Goal: Transaction & Acquisition: Purchase product/service

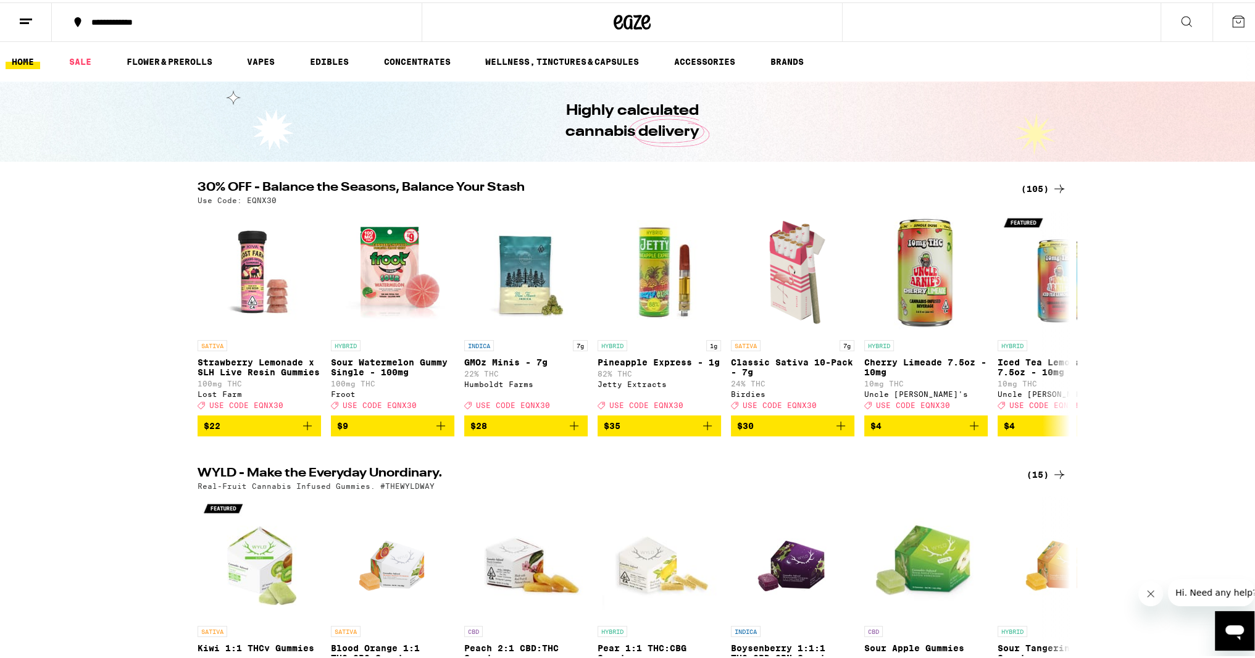
click at [1029, 183] on div "(105)" at bounding box center [1044, 186] width 46 height 15
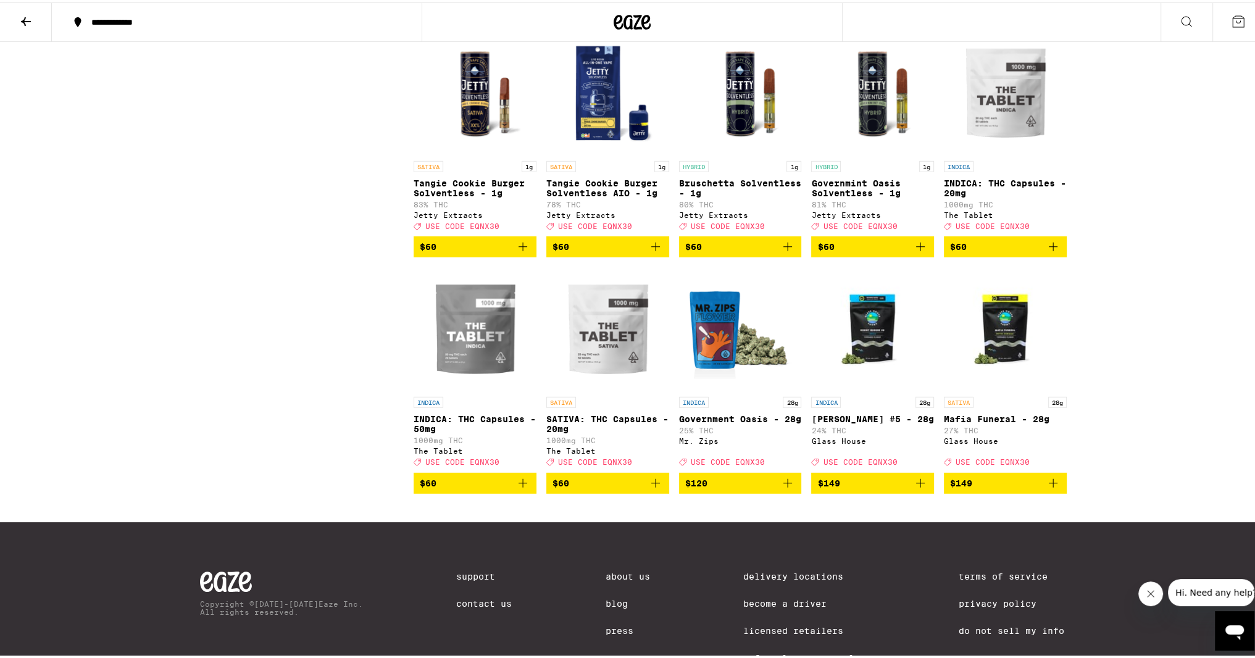
scroll to position [4606, 0]
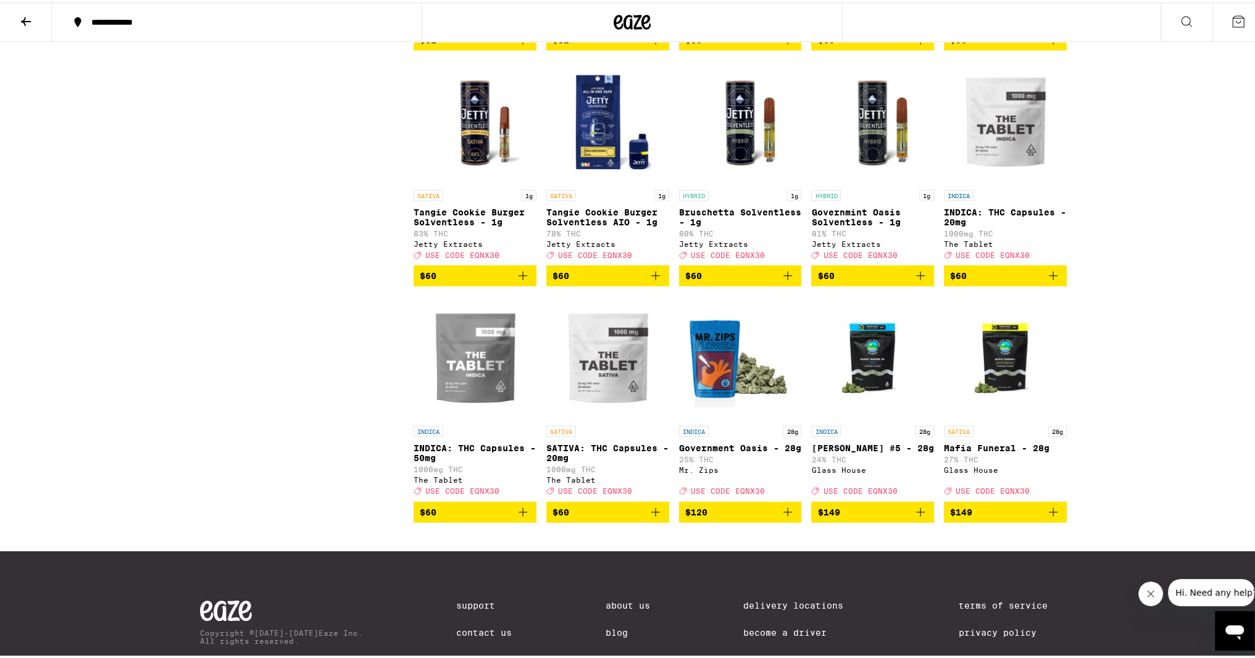
click at [23, 19] on icon at bounding box center [26, 19] width 10 height 9
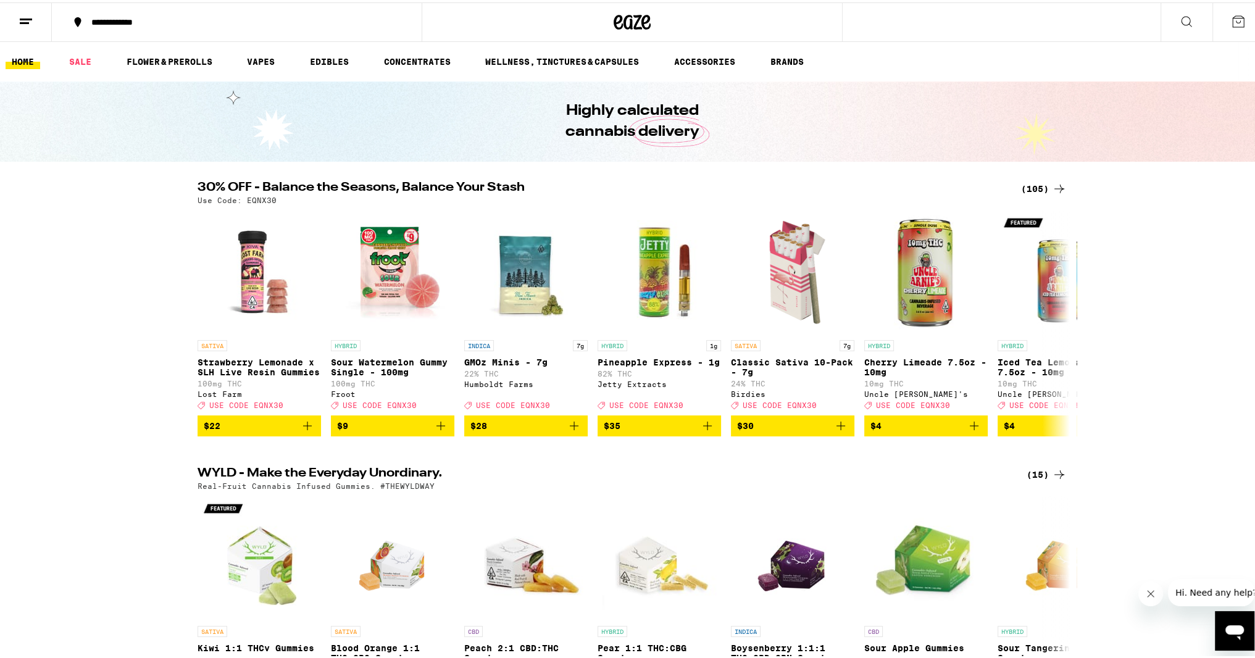
click at [1179, 24] on icon at bounding box center [1186, 19] width 15 height 15
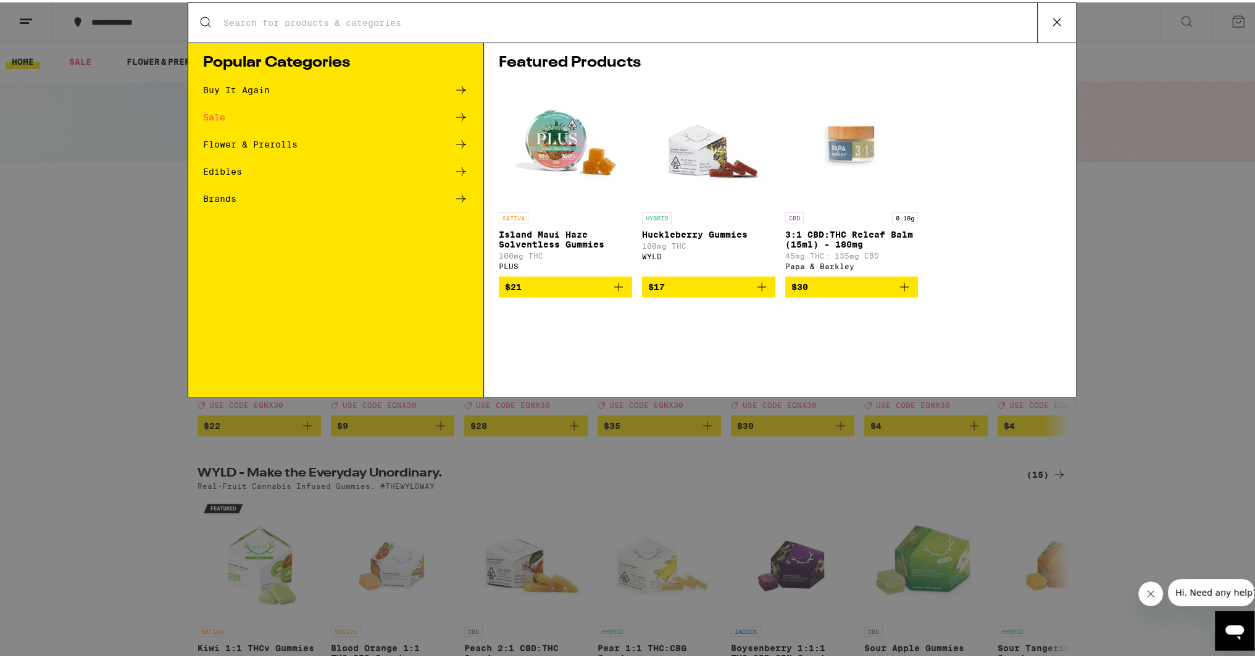
click at [1175, 20] on div "Search for Products Popular Categories Buy It Again Sale Flower & Prerolls Edib…" at bounding box center [632, 329] width 1265 height 658
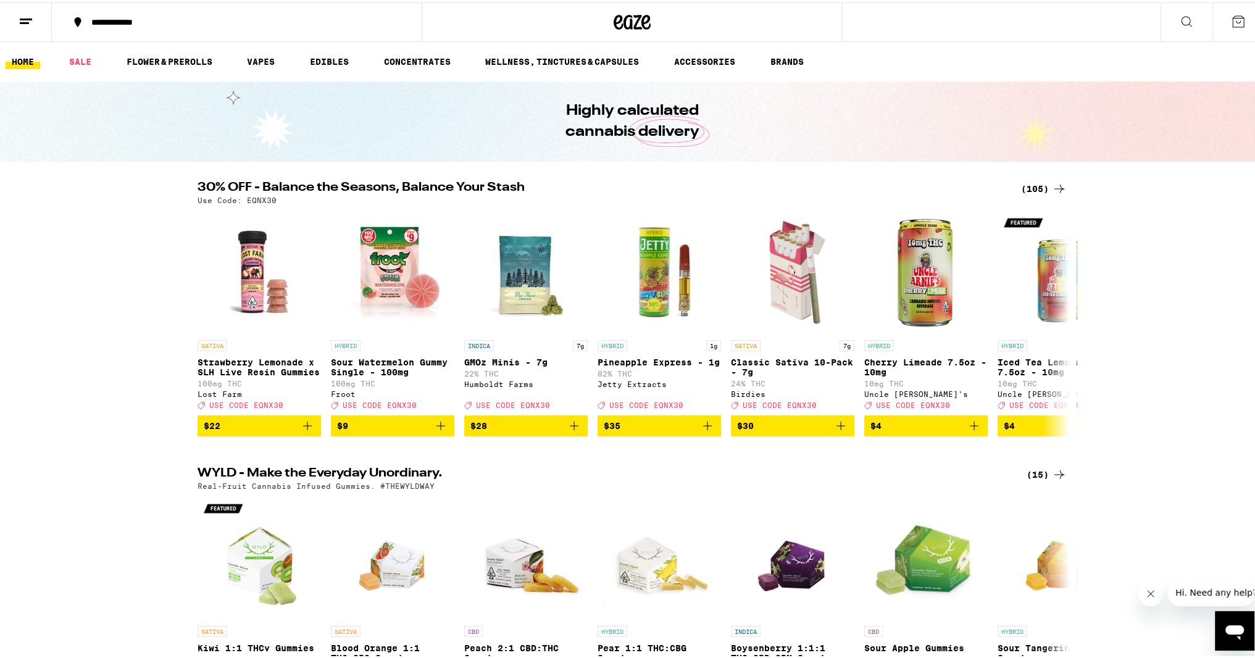
click at [1179, 16] on icon at bounding box center [1186, 19] width 15 height 15
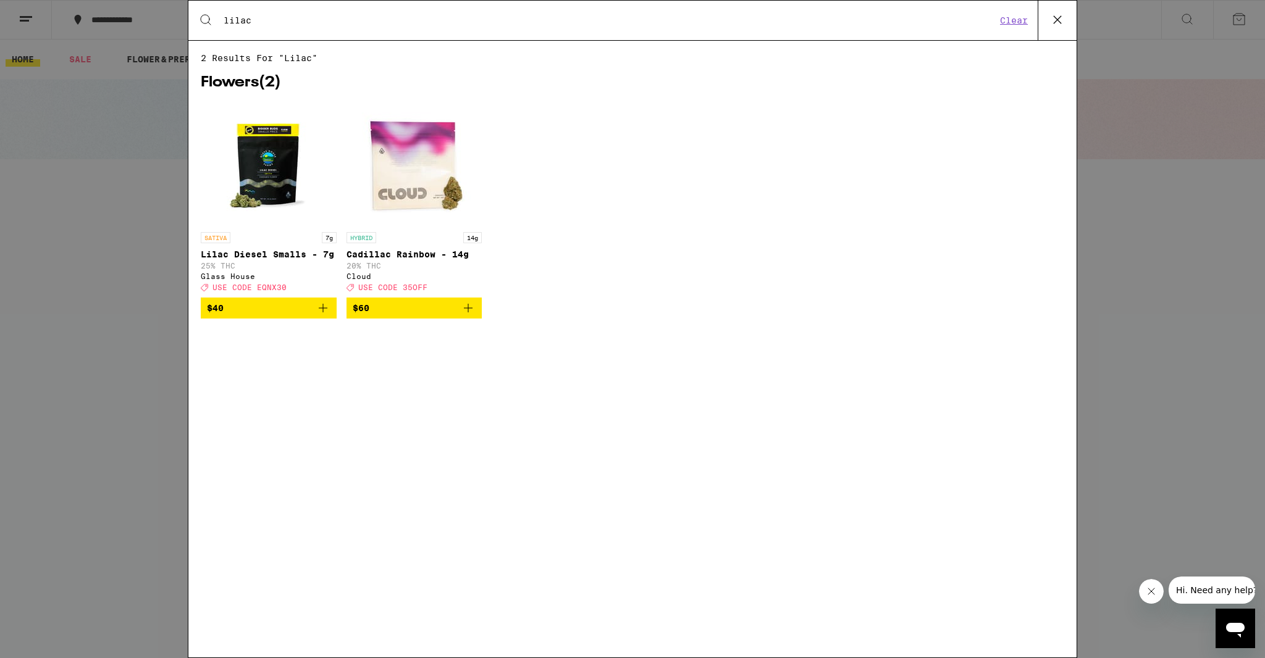
type input "lilac"
click at [1052, 22] on icon at bounding box center [1057, 19] width 19 height 19
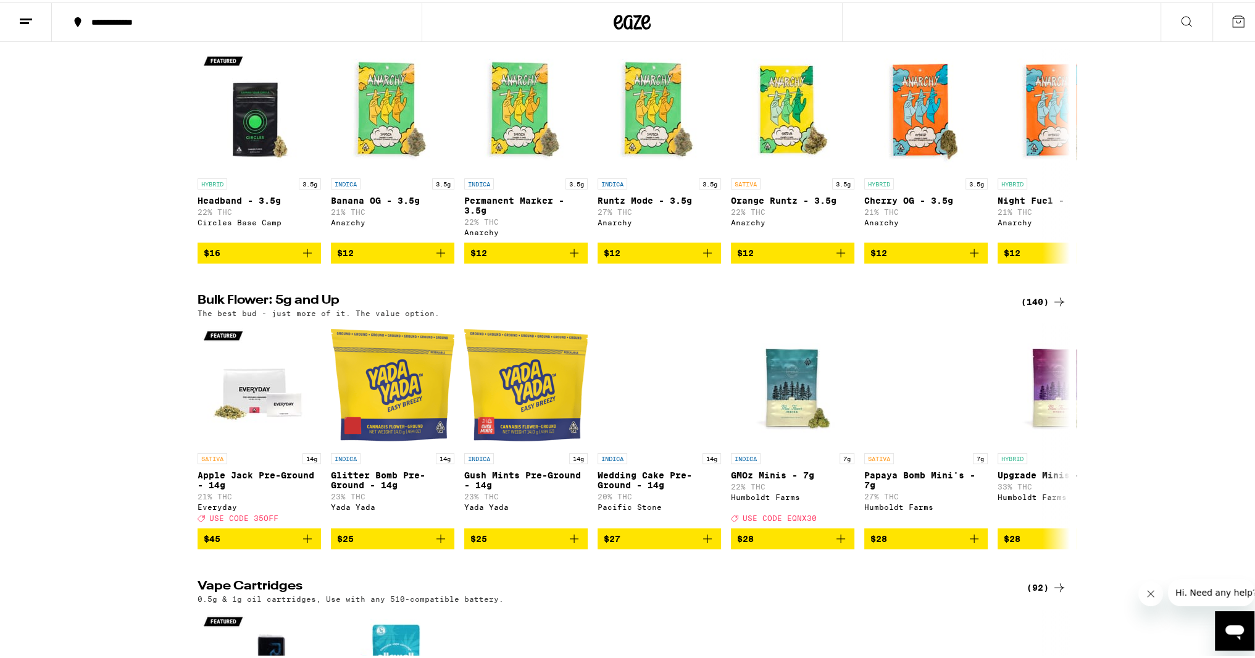
scroll to position [1606, 0]
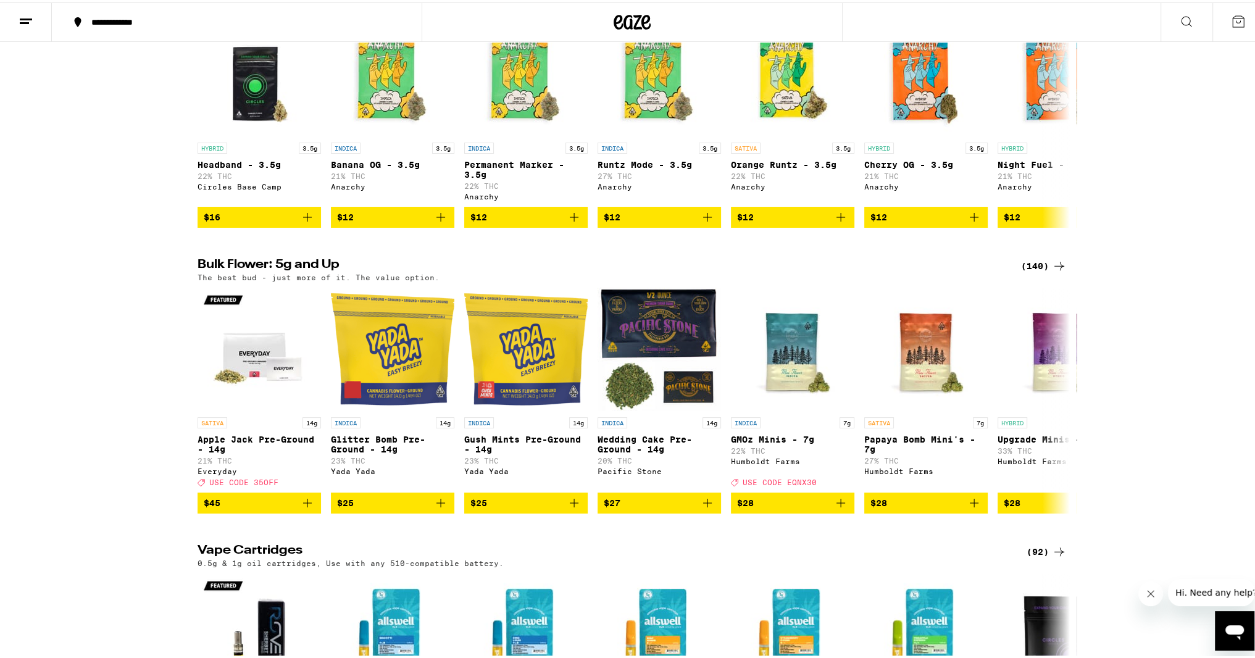
click at [1047, 271] on div "(140)" at bounding box center [1044, 263] width 46 height 15
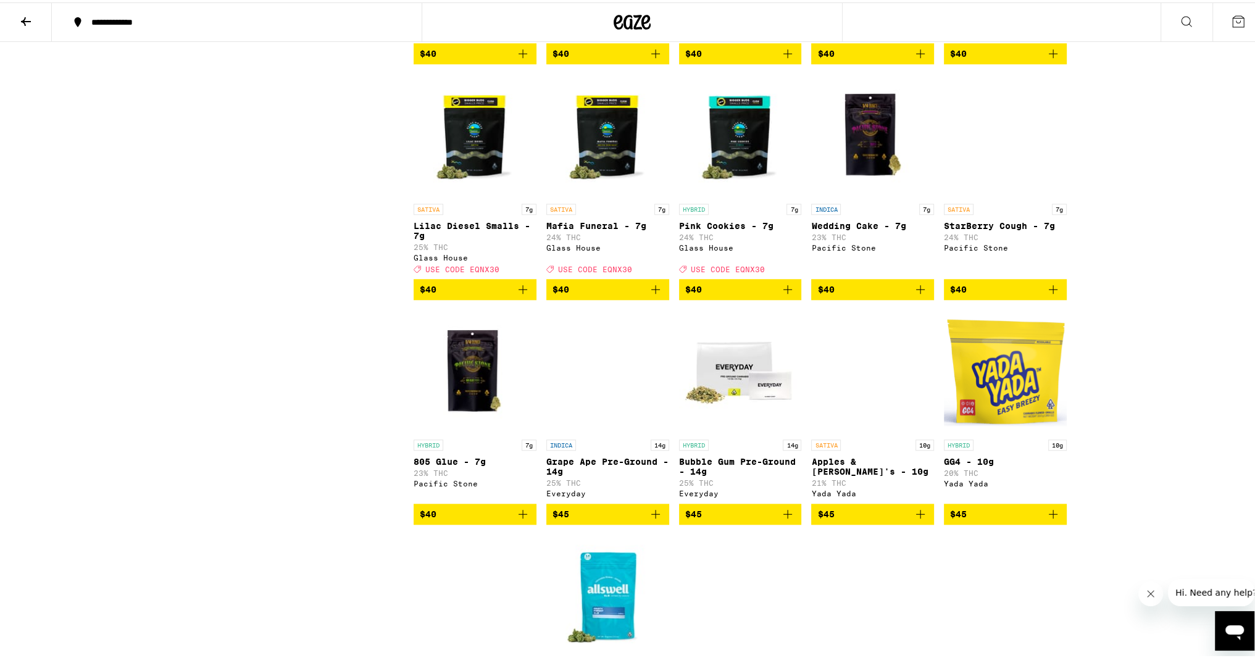
scroll to position [1443, 0]
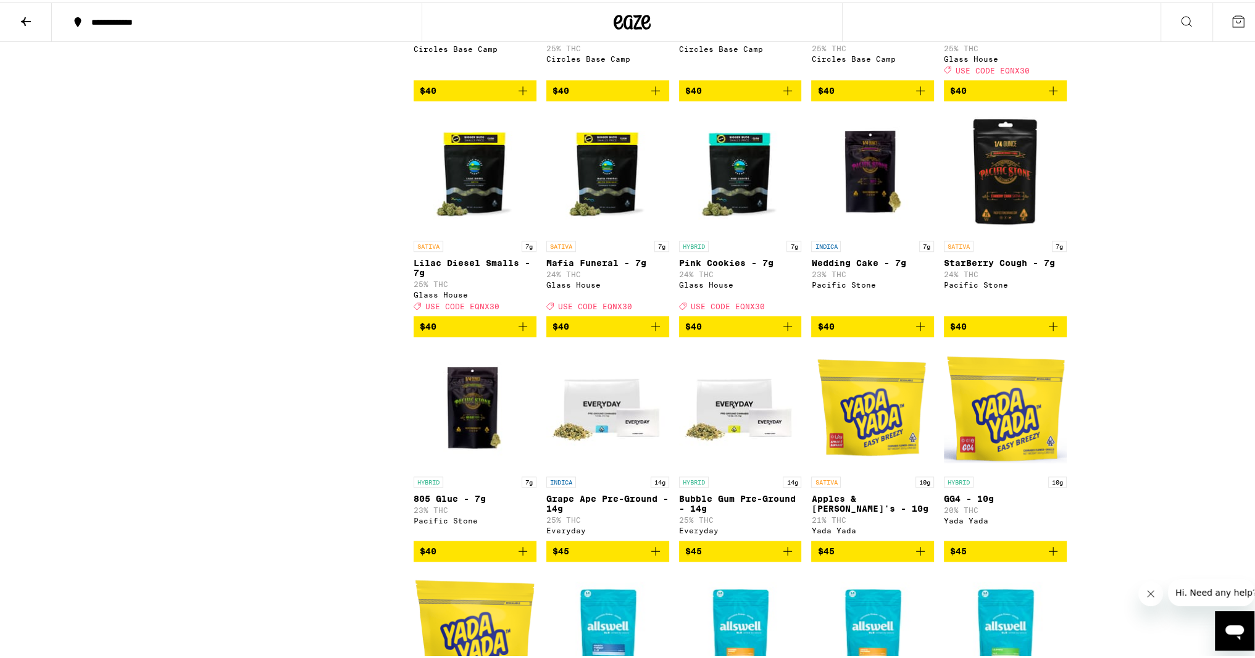
click at [521, 329] on icon "Add to bag" at bounding box center [523, 324] width 9 height 9
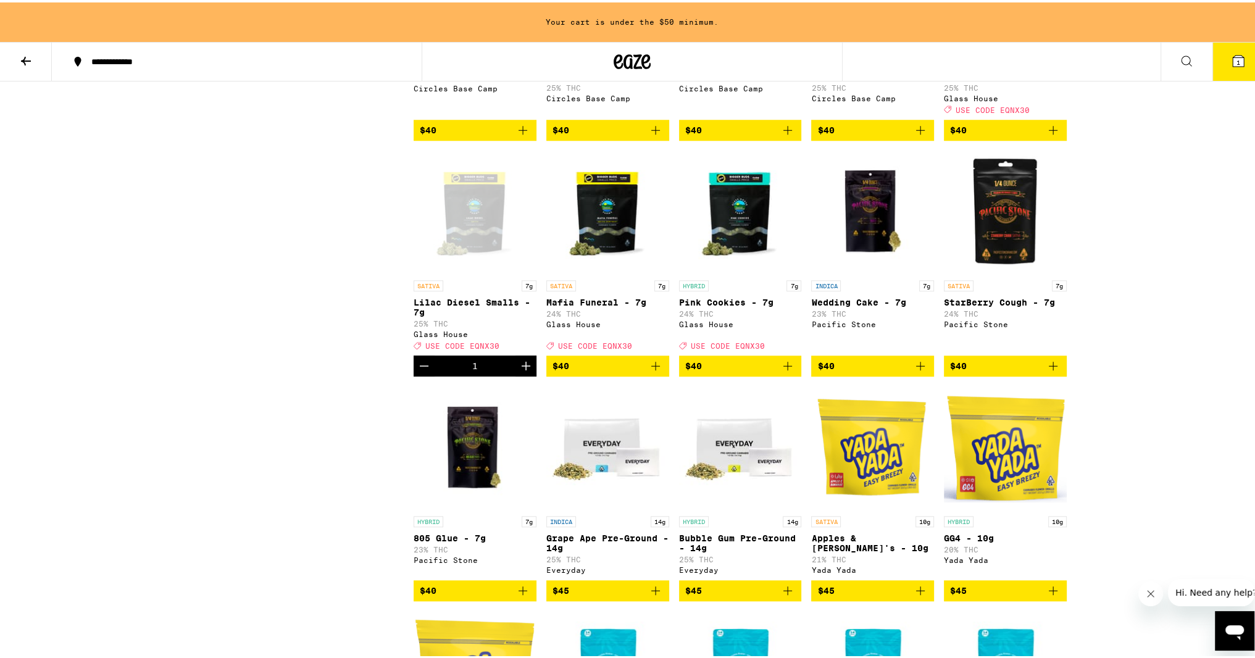
scroll to position [1482, 0]
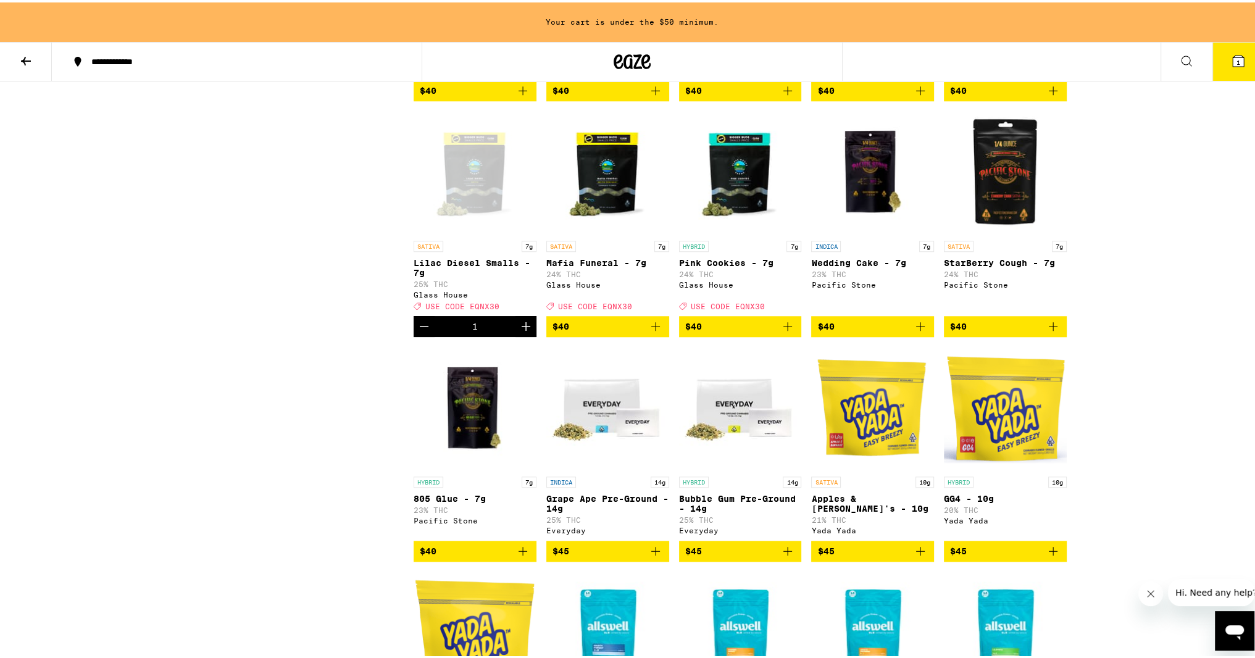
click at [519, 332] on icon "Increment" at bounding box center [526, 324] width 15 height 15
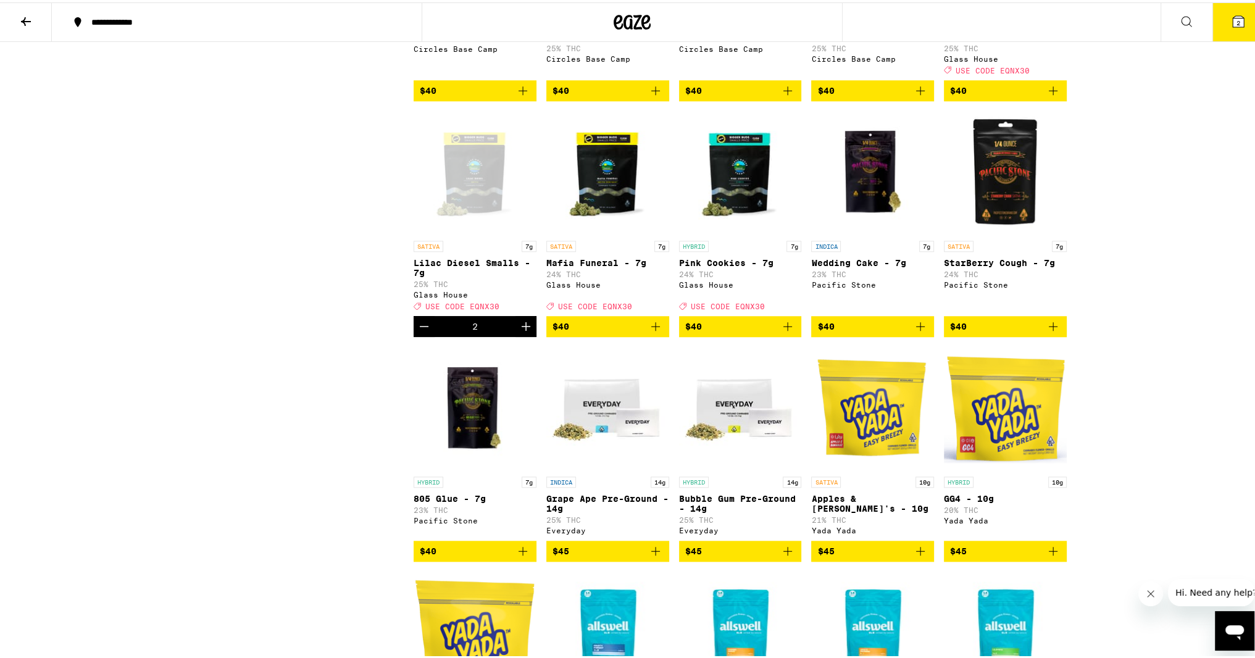
click at [519, 332] on icon "Increment" at bounding box center [526, 324] width 15 height 15
click at [658, 332] on icon "Add to bag" at bounding box center [655, 324] width 15 height 15
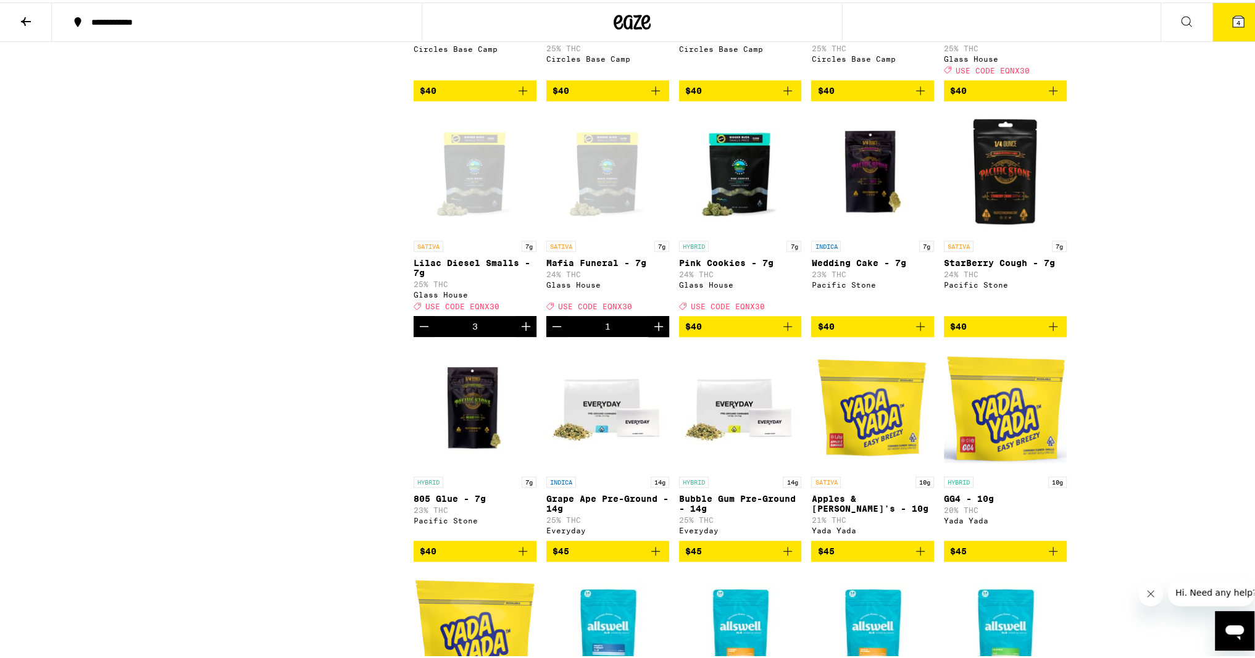
click at [1221, 29] on button "4" at bounding box center [1239, 20] width 52 height 38
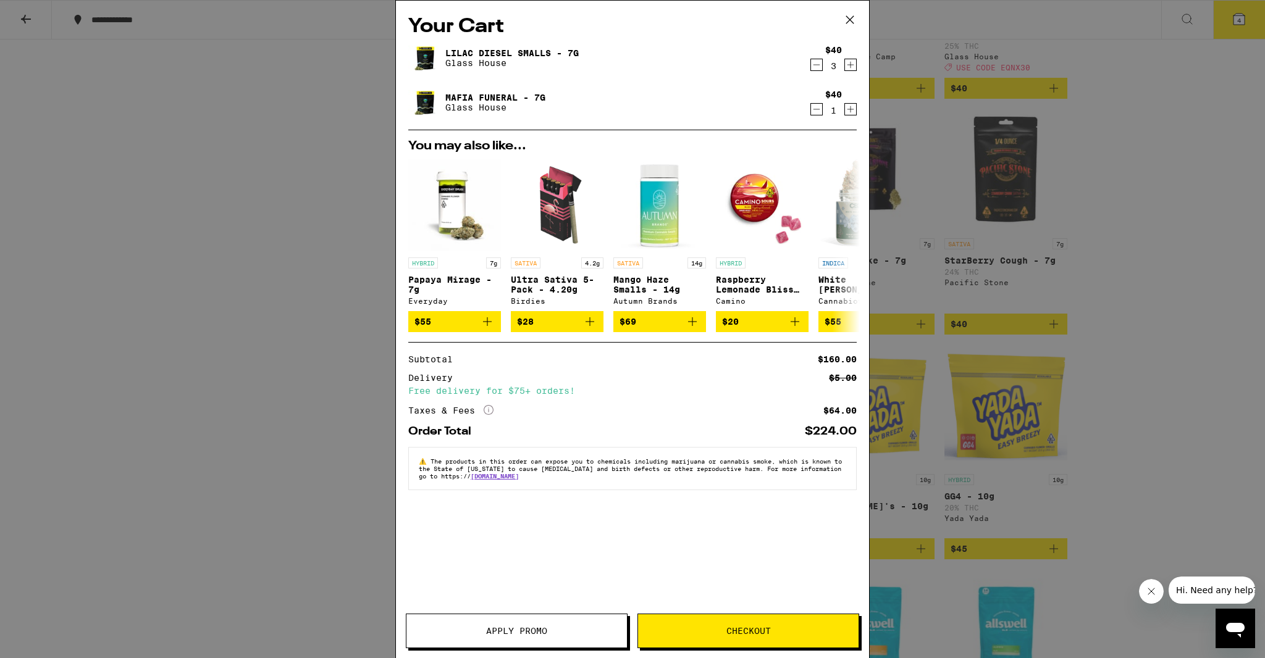
click at [534, 620] on button "Apply Promo" at bounding box center [517, 631] width 222 height 35
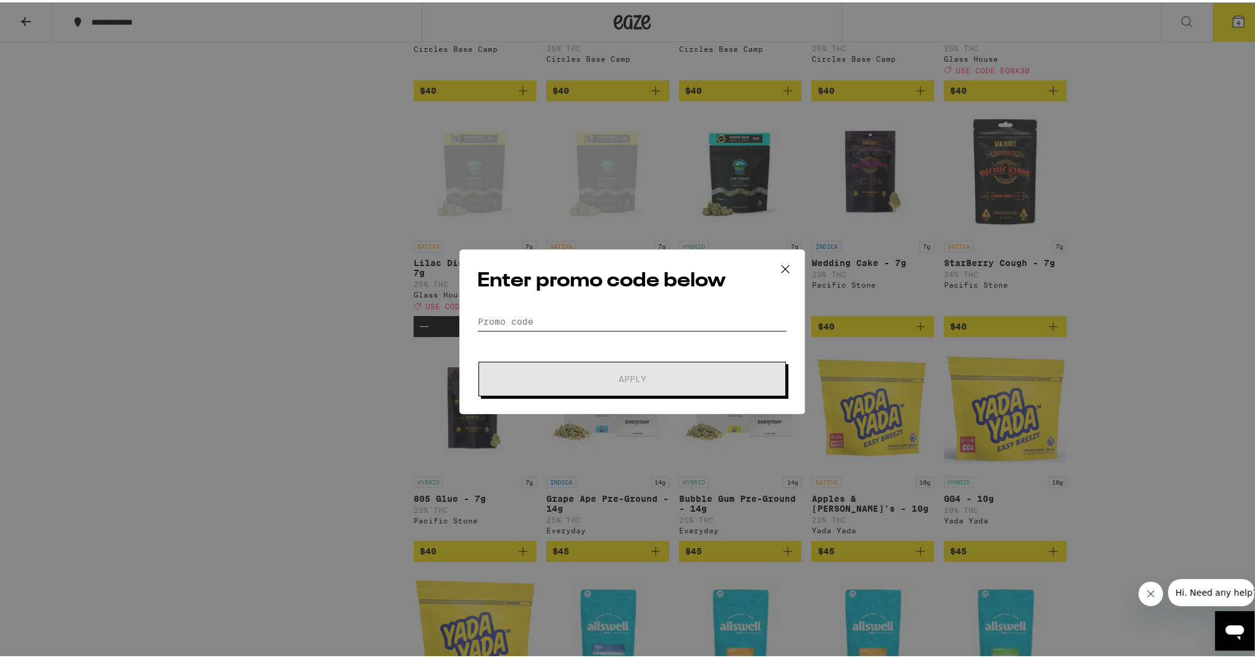
click at [527, 319] on input "Promo Code" at bounding box center [632, 319] width 310 height 19
type input "q"
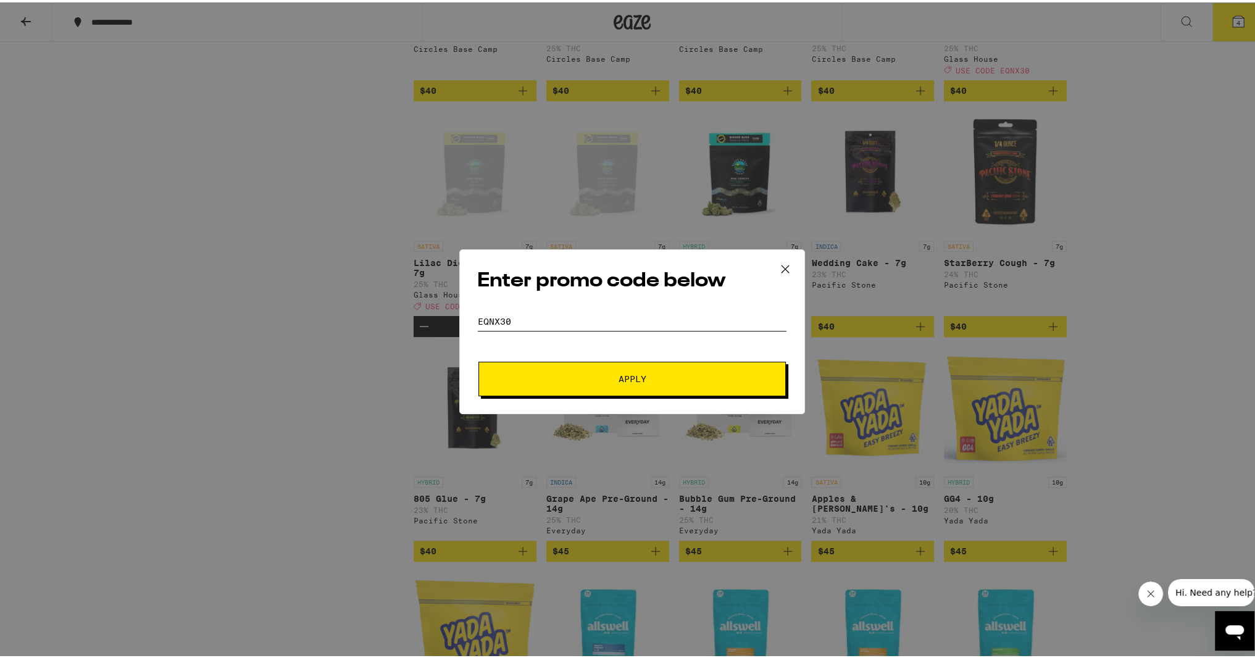
type input "eqnx30"
click at [543, 364] on button "Apply" at bounding box center [633, 376] width 308 height 35
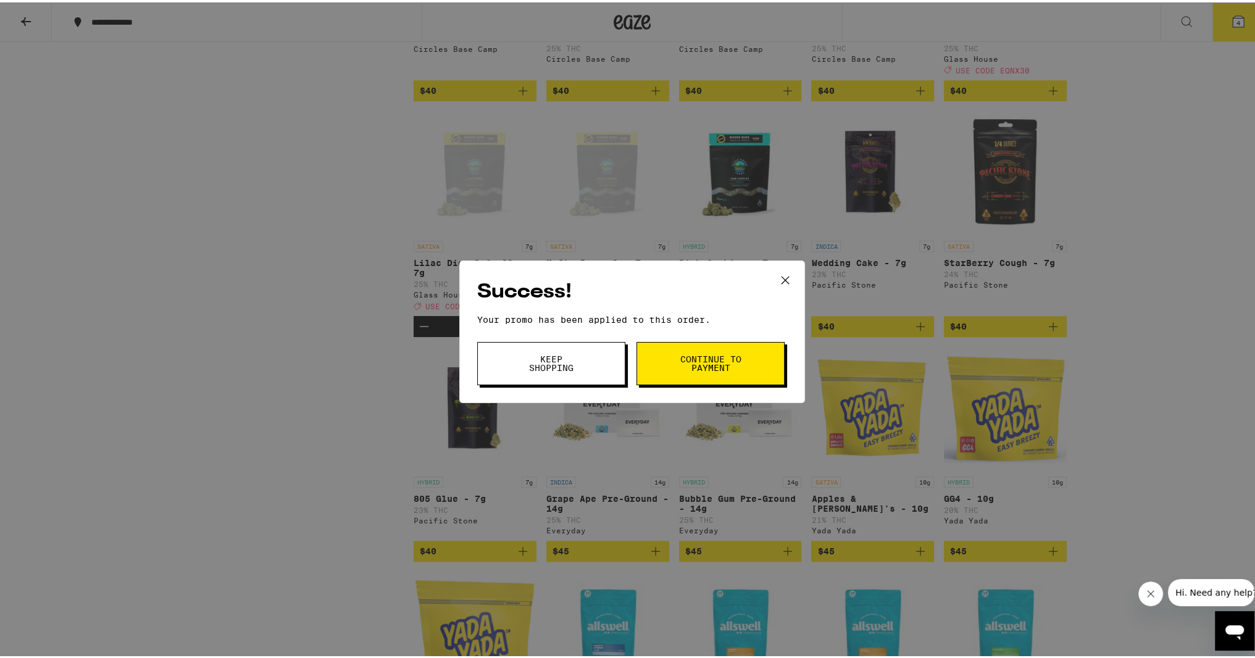
click at [666, 361] on button "Continue to payment" at bounding box center [711, 361] width 148 height 43
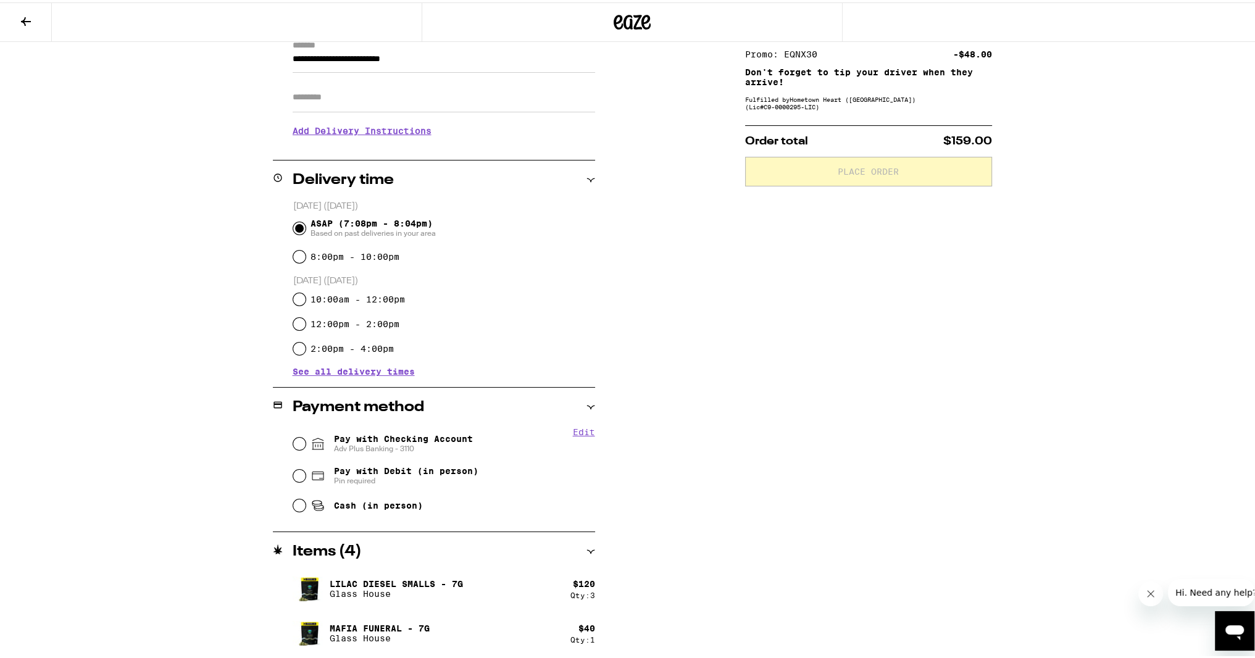
scroll to position [185, 0]
click at [296, 441] on input "Pay with Checking Account Adv Plus Banking - 3110" at bounding box center [299, 441] width 12 height 12
radio input "true"
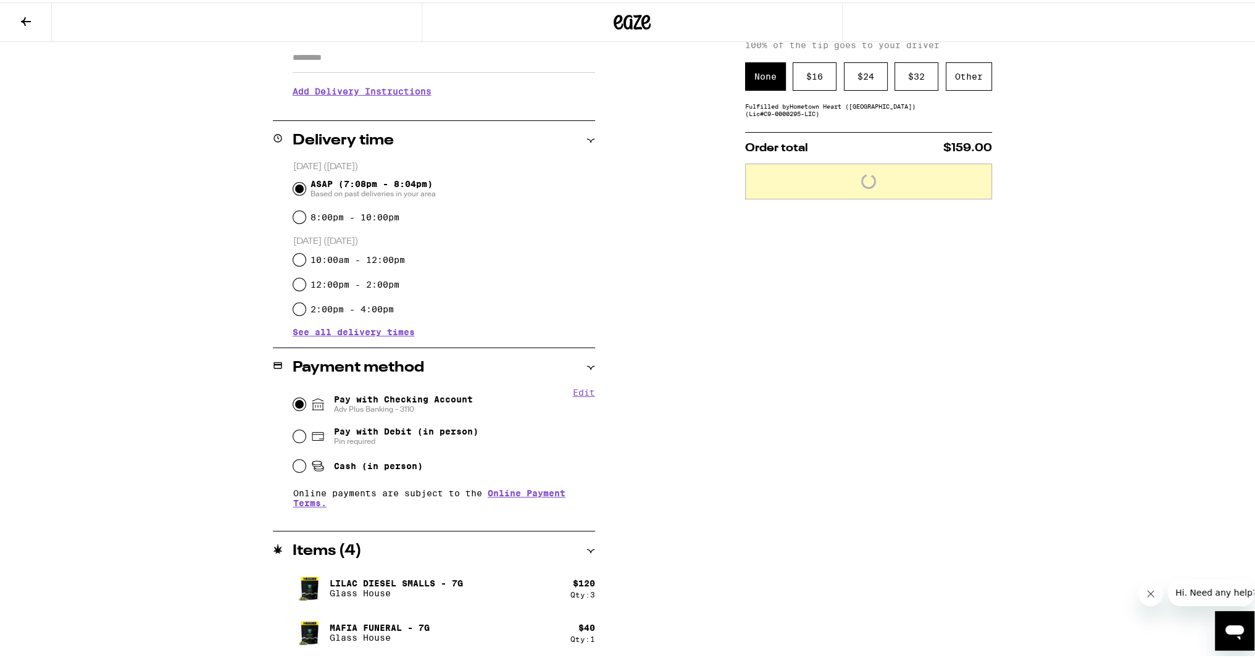
scroll to position [0, 0]
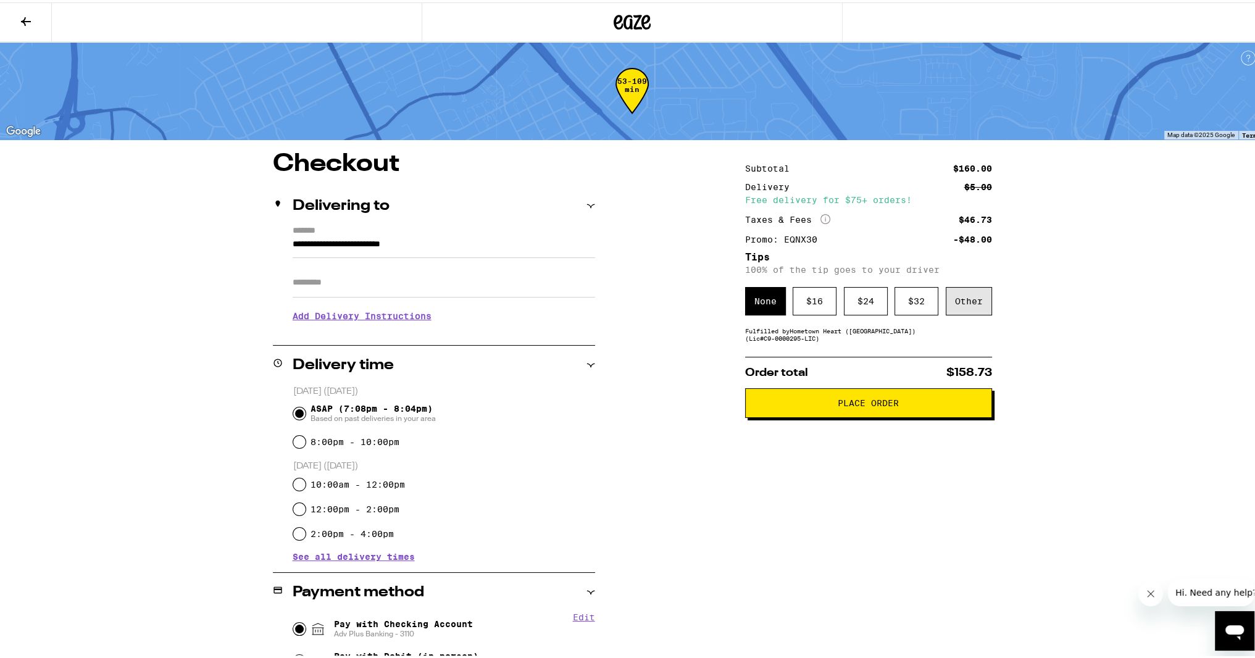
click at [967, 295] on div "Other" at bounding box center [969, 299] width 46 height 28
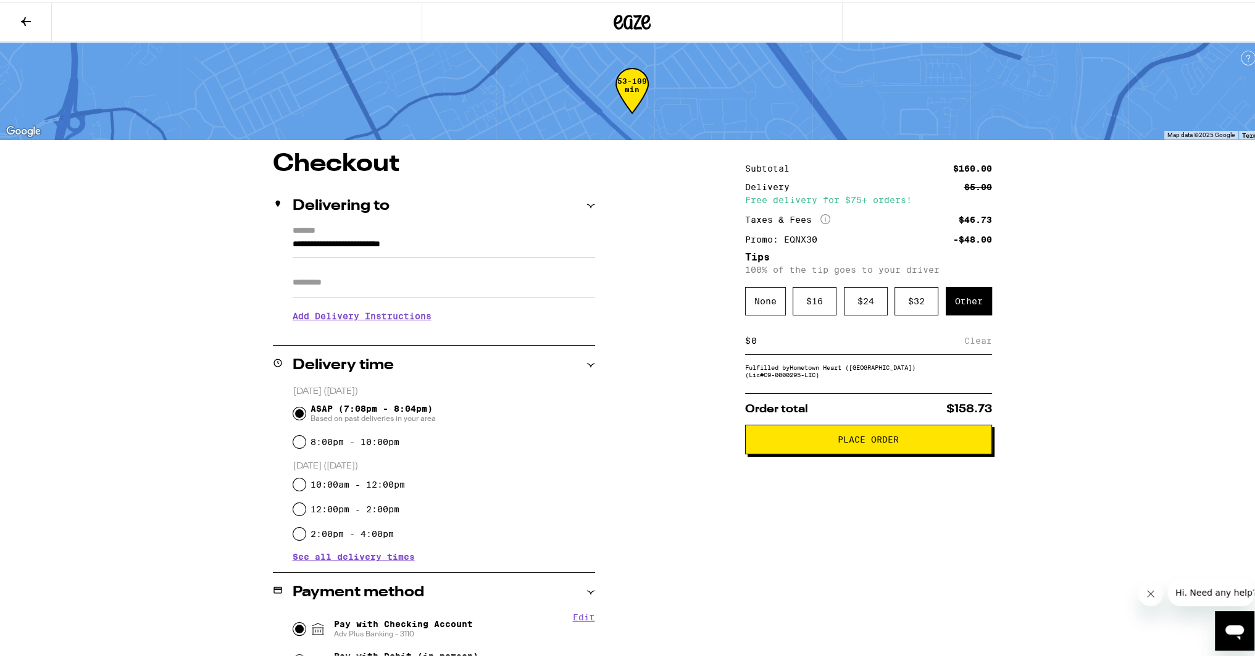
drag, startPoint x: 812, startPoint y: 346, endPoint x: 674, endPoint y: 335, distance: 138.2
click at [682, 337] on div "**********" at bounding box center [632, 516] width 889 height 734
type input "5"
click at [979, 346] on div "Save" at bounding box center [981, 338] width 22 height 27
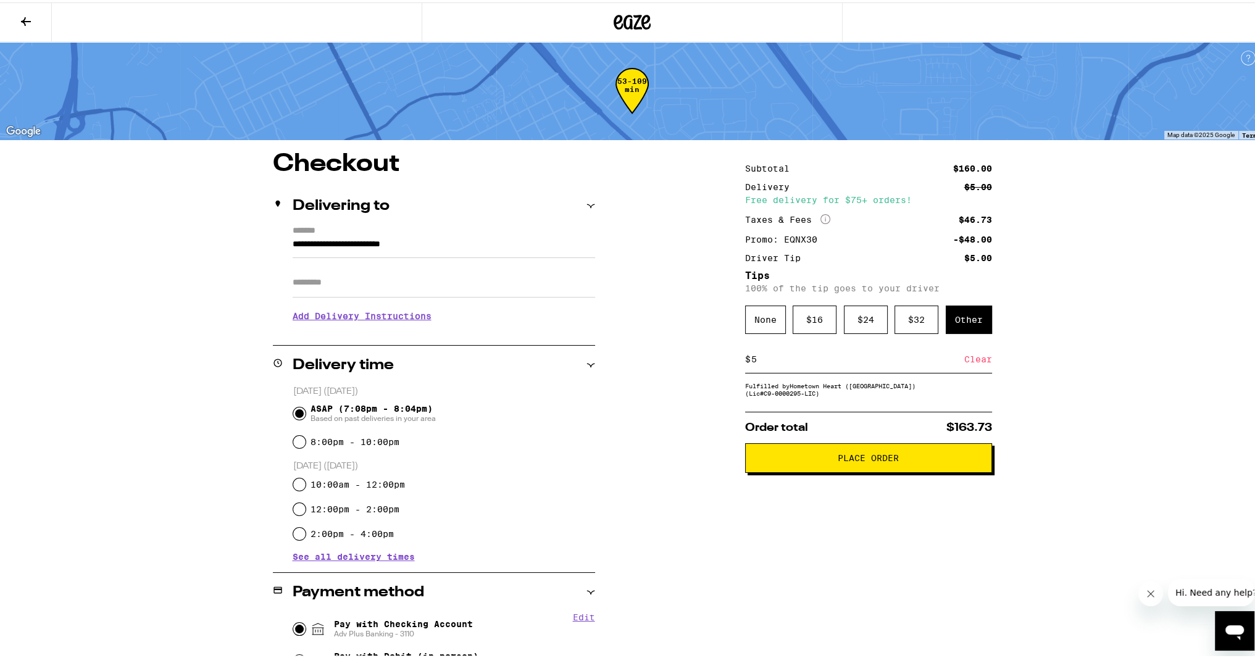
click at [838, 458] on span "Place Order" at bounding box center [868, 455] width 61 height 9
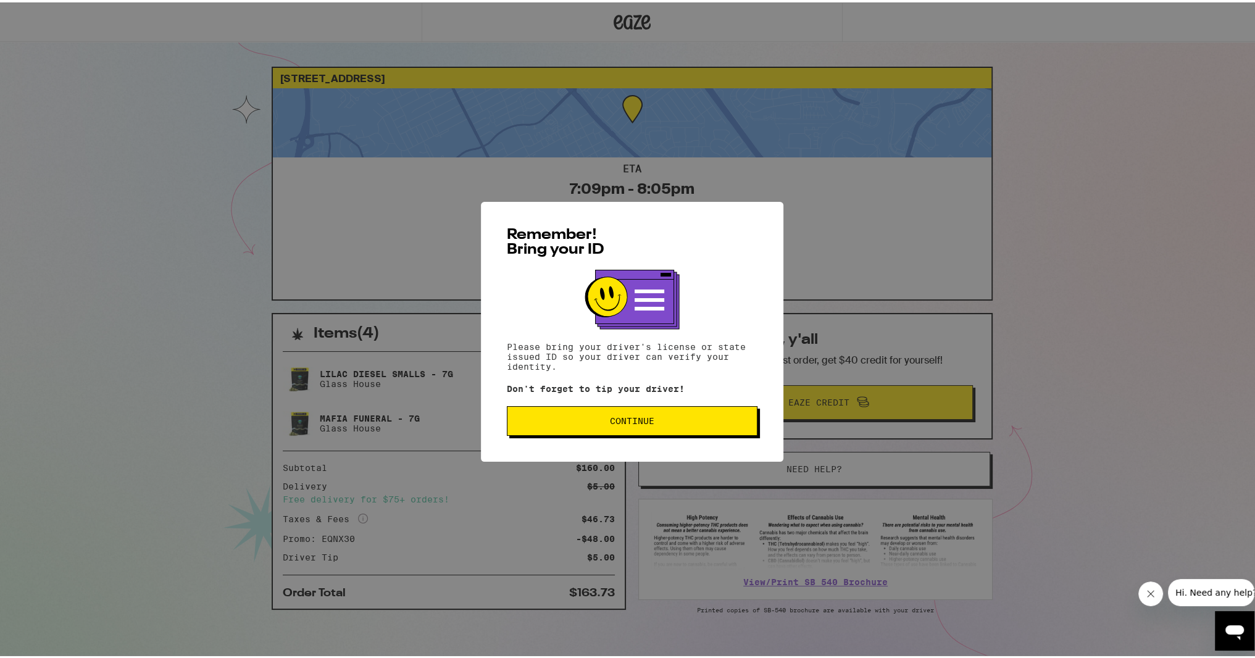
click at [563, 416] on span "Continue" at bounding box center [632, 418] width 230 height 9
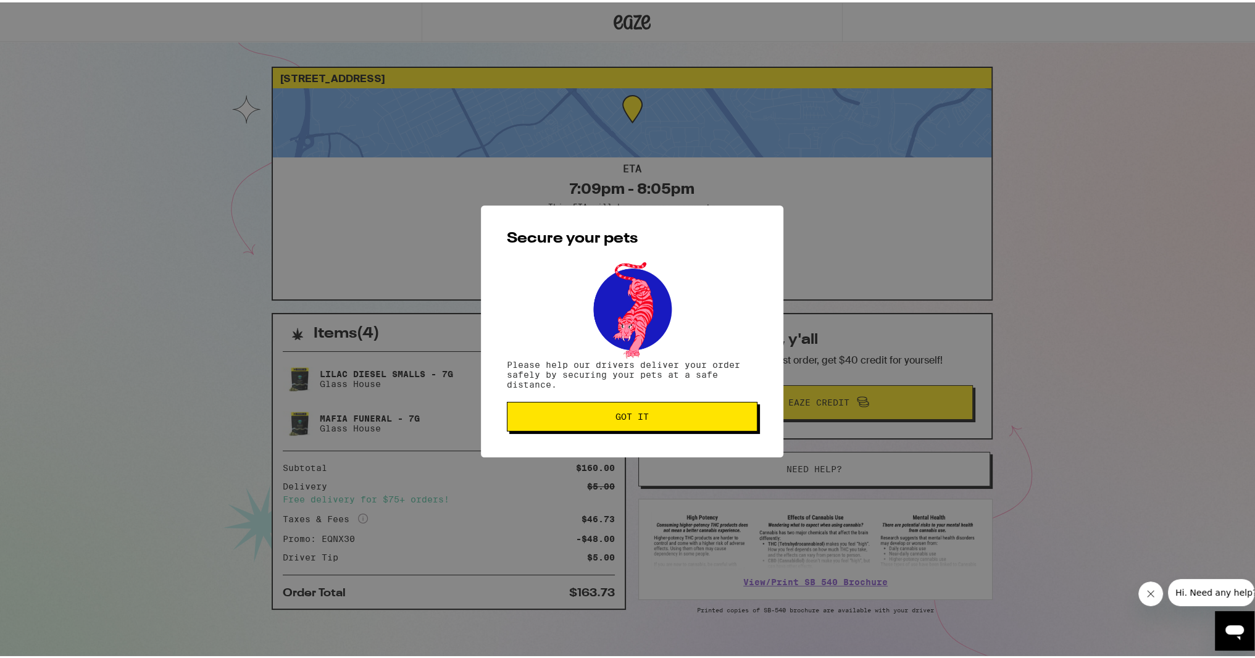
click at [563, 416] on span "Got it" at bounding box center [632, 414] width 230 height 9
